Goal: Information Seeking & Learning: Learn about a topic

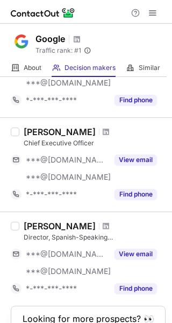
scroll to position [840, 0]
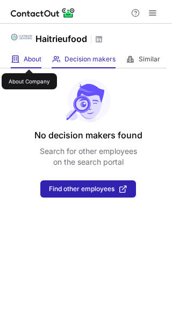
click at [29, 60] on span "About" at bounding box center [33, 59] width 18 height 9
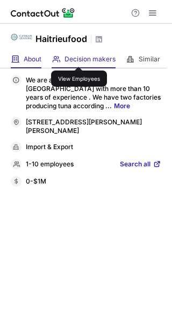
click at [79, 58] on span "Decision makers" at bounding box center [90, 59] width 51 height 9
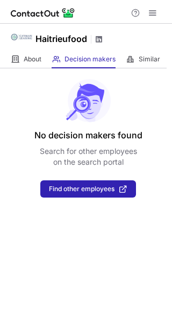
click at [98, 38] on span at bounding box center [99, 39] width 9 height 9
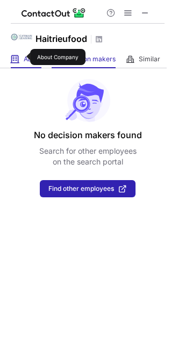
click at [24, 57] on span "About" at bounding box center [33, 59] width 18 height 9
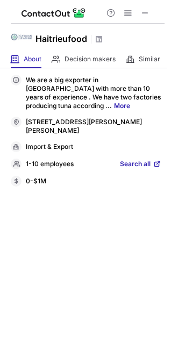
click at [130, 102] on link "More" at bounding box center [122, 106] width 16 height 8
